Goal: Transaction & Acquisition: Purchase product/service

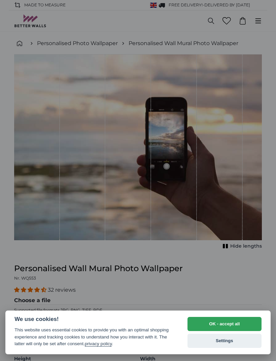
click at [227, 328] on button "OK - accept all" at bounding box center [224, 324] width 74 height 14
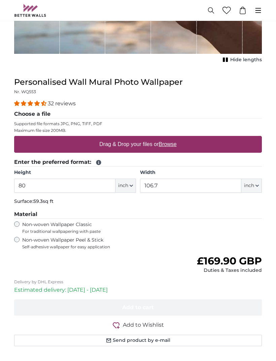
scroll to position [193, 0]
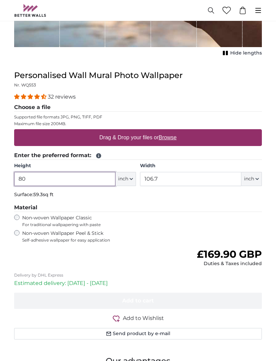
click at [41, 177] on input "80" at bounding box center [64, 179] width 101 height 14
click at [128, 183] on button "inch" at bounding box center [125, 179] width 21 height 14
click at [140, 196] on link "Centimeter (cm)" at bounding box center [125, 196] width 59 height 12
type input "203.2"
type input "271.1"
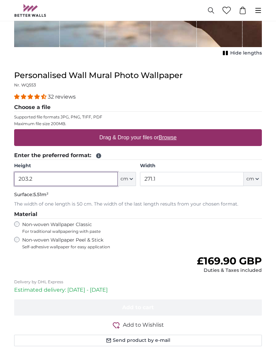
click at [70, 176] on input "203.2" at bounding box center [66, 179] width 104 height 14
type input "2"
type input "4"
type input "200"
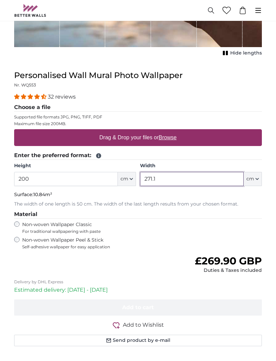
click at [182, 174] on input "271.1" at bounding box center [192, 179] width 104 height 14
click at [191, 172] on input "271.1" at bounding box center [192, 179] width 104 height 14
click at [171, 178] on input "271.1" at bounding box center [192, 179] width 104 height 14
type input "2"
type input "400"
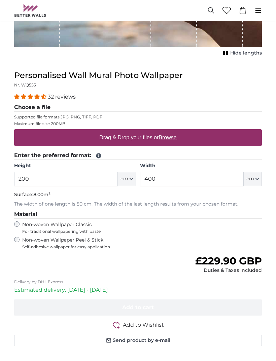
click at [22, 223] on label "Non-woven Wallpaper Classic For traditional wallpapering with paste" at bounding box center [96, 227] width 148 height 13
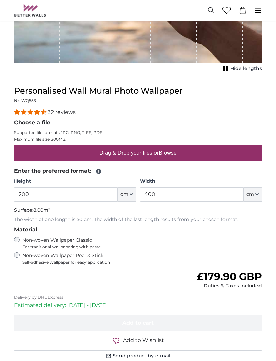
scroll to position [178, 0]
